Goal: Transaction & Acquisition: Purchase product/service

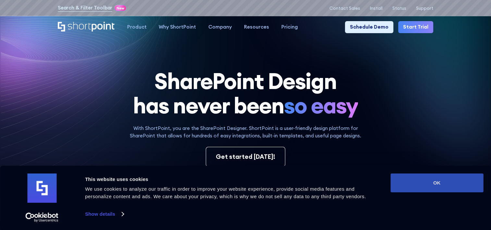
drag, startPoint x: 447, startPoint y: 185, endPoint x: 435, endPoint y: 184, distance: 11.7
click at [447, 185] on button "OK" at bounding box center [436, 182] width 93 height 19
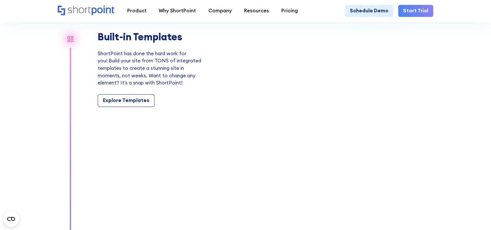
scroll to position [584, 0]
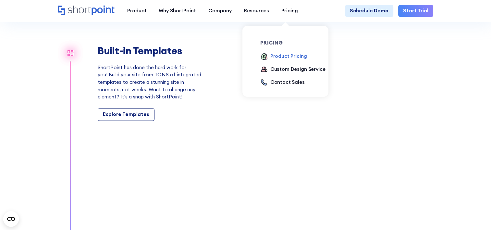
click at [281, 56] on div "Product Pricing" at bounding box center [288, 56] width 37 height 7
